Goal: Find specific page/section: Find specific page/section

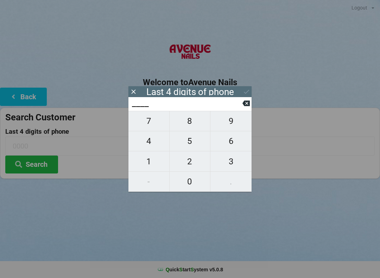
scroll to position [41, 0]
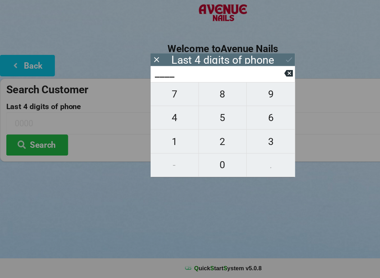
click at [233, 114] on span "9" at bounding box center [230, 121] width 41 height 15
type input "9___"
click at [231, 154] on span "3" at bounding box center [230, 161] width 41 height 15
type input "93__"
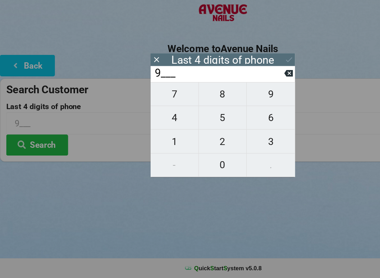
type input "93__"
click at [231, 134] on span "6" at bounding box center [230, 141] width 41 height 15
type input "936_"
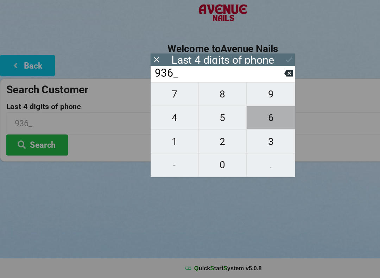
click at [229, 134] on span "6" at bounding box center [230, 141] width 41 height 15
type input "9366"
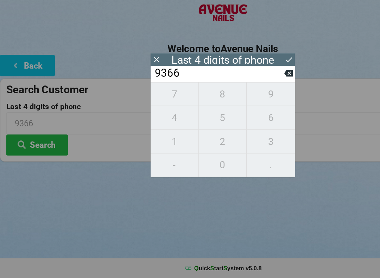
click at [243, 88] on icon at bounding box center [246, 91] width 7 height 7
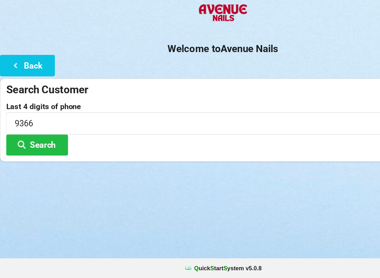
click at [36, 156] on button "Search" at bounding box center [31, 165] width 53 height 18
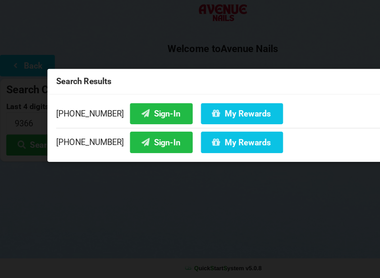
click at [123, 128] on button "Sign-In" at bounding box center [137, 137] width 53 height 18
